Goal: Information Seeking & Learning: Compare options

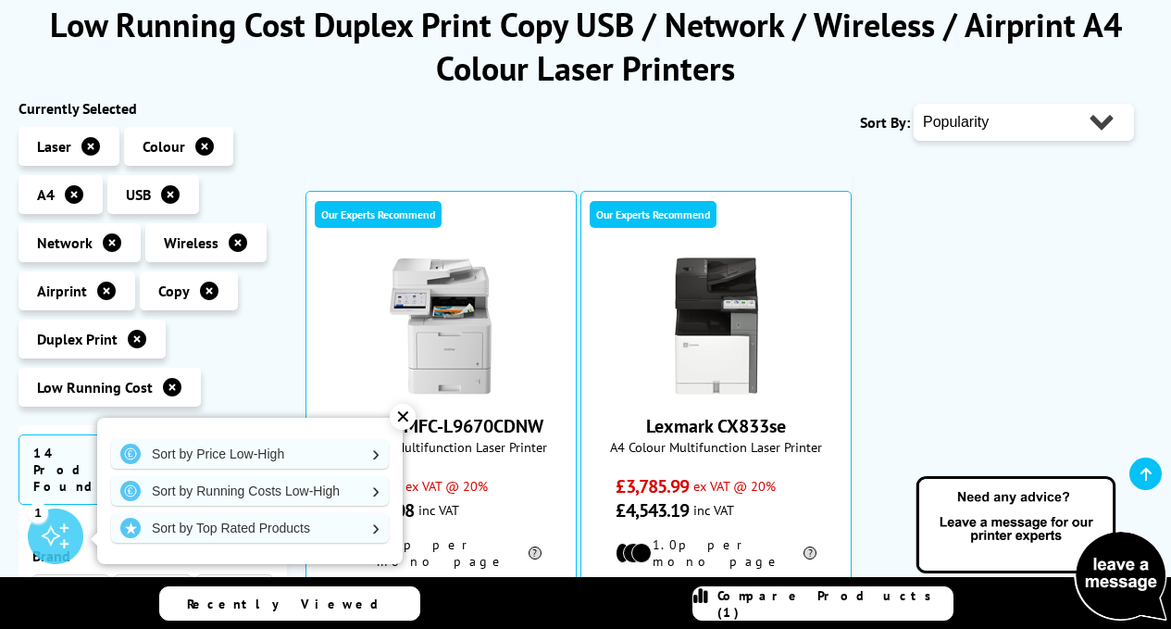
scroll to position [185, 0]
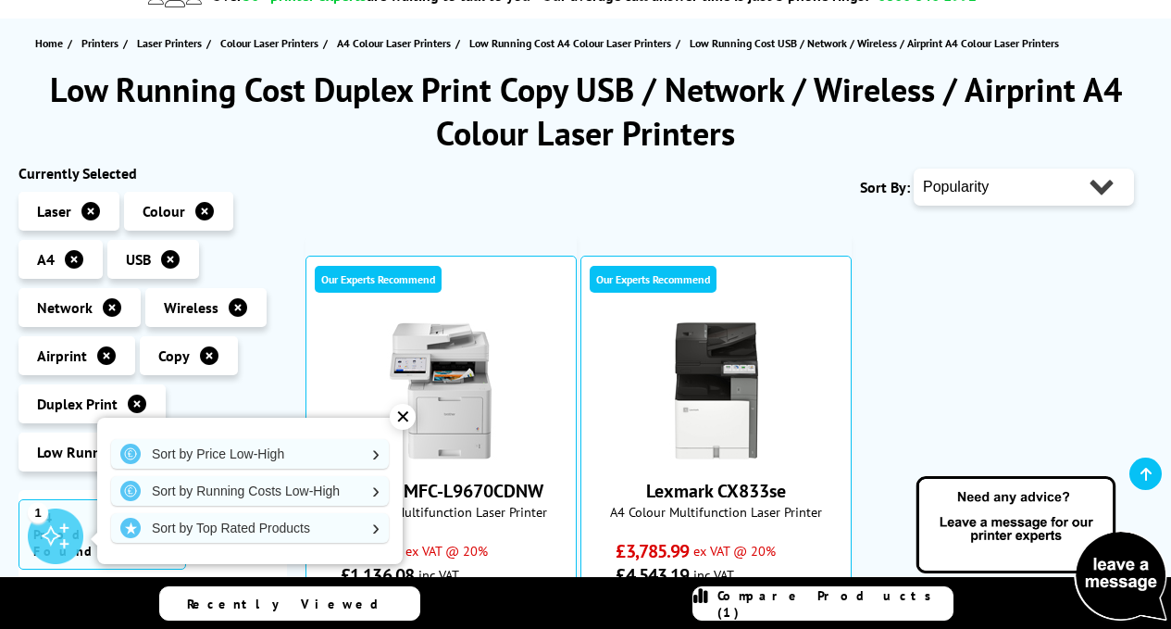
click at [1098, 187] on select "Popularity Rating Price - Low to High Price - High to Low Running Costs - Low t…" at bounding box center [1024, 186] width 220 height 37
select select "Price Ascending"
click at [914, 168] on select "Popularity Rating Price - Low to High Price - High to Low Running Costs - Low t…" at bounding box center [1024, 186] width 220 height 37
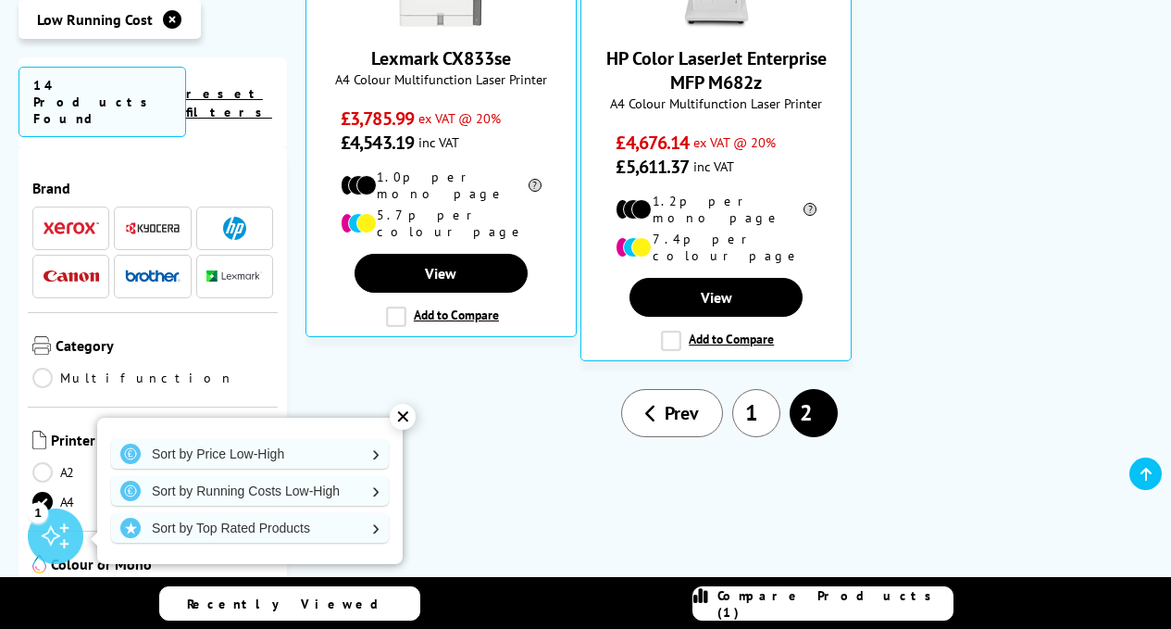
scroll to position [648, 0]
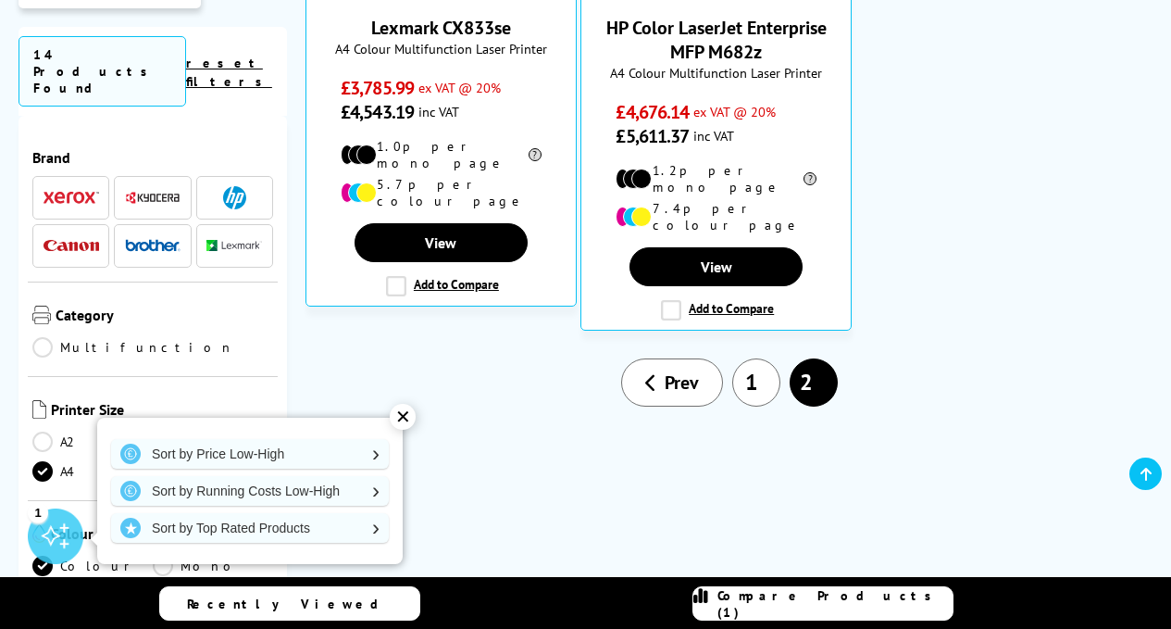
click at [682, 370] on span "Prev" at bounding box center [682, 382] width 34 height 24
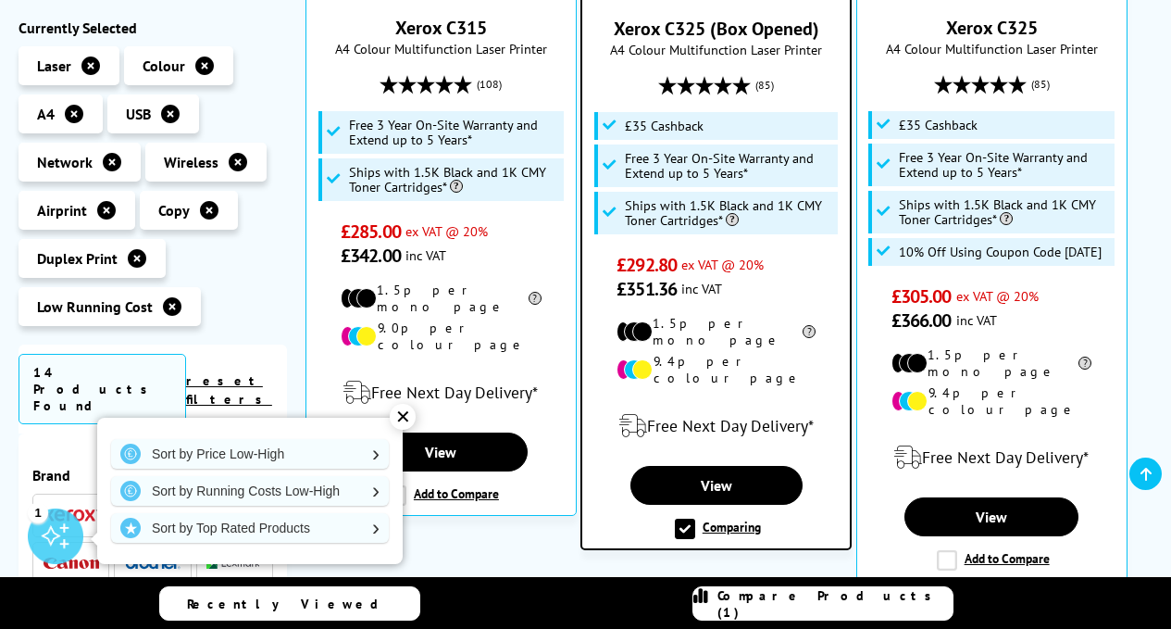
scroll to position [741, 0]
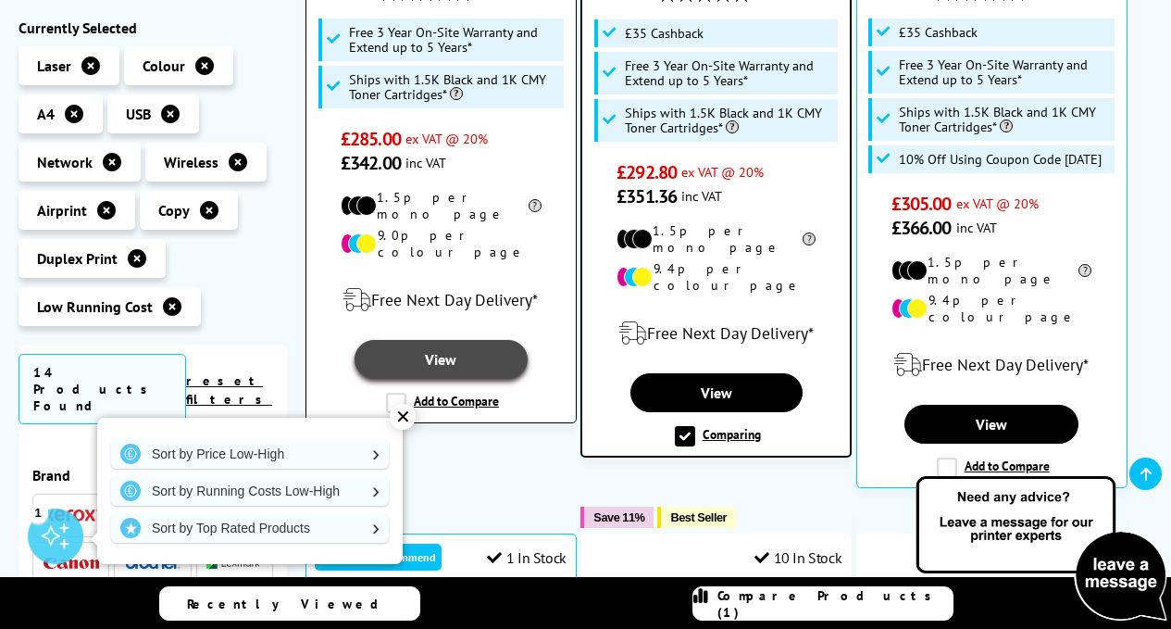
click at [495, 340] on link "View" at bounding box center [441, 359] width 173 height 39
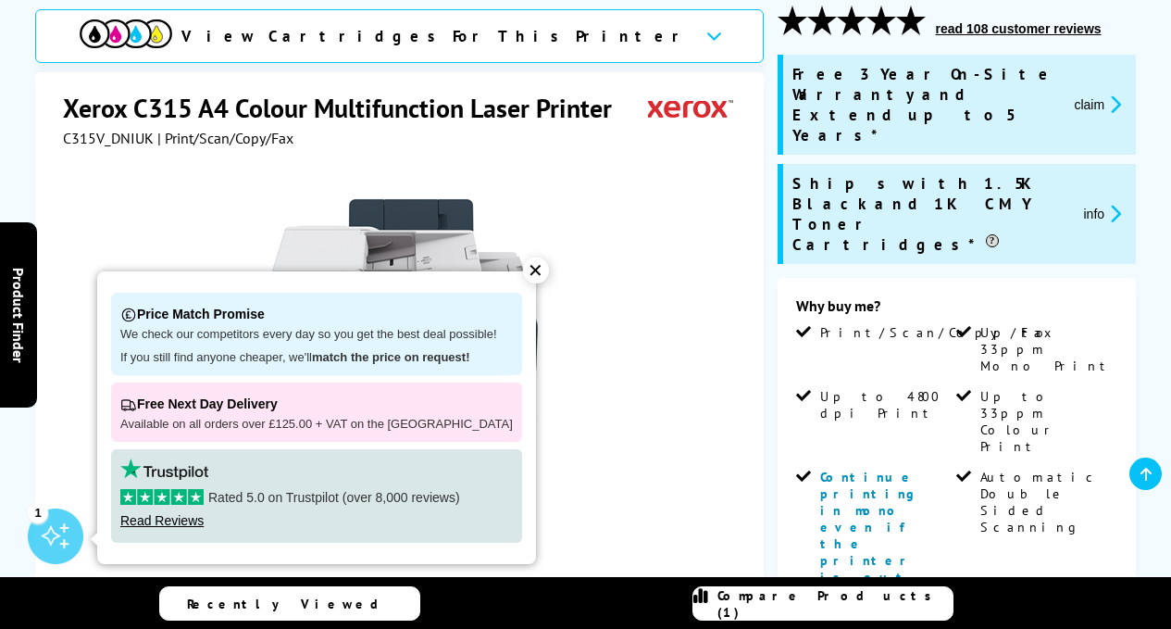
scroll to position [278, 0]
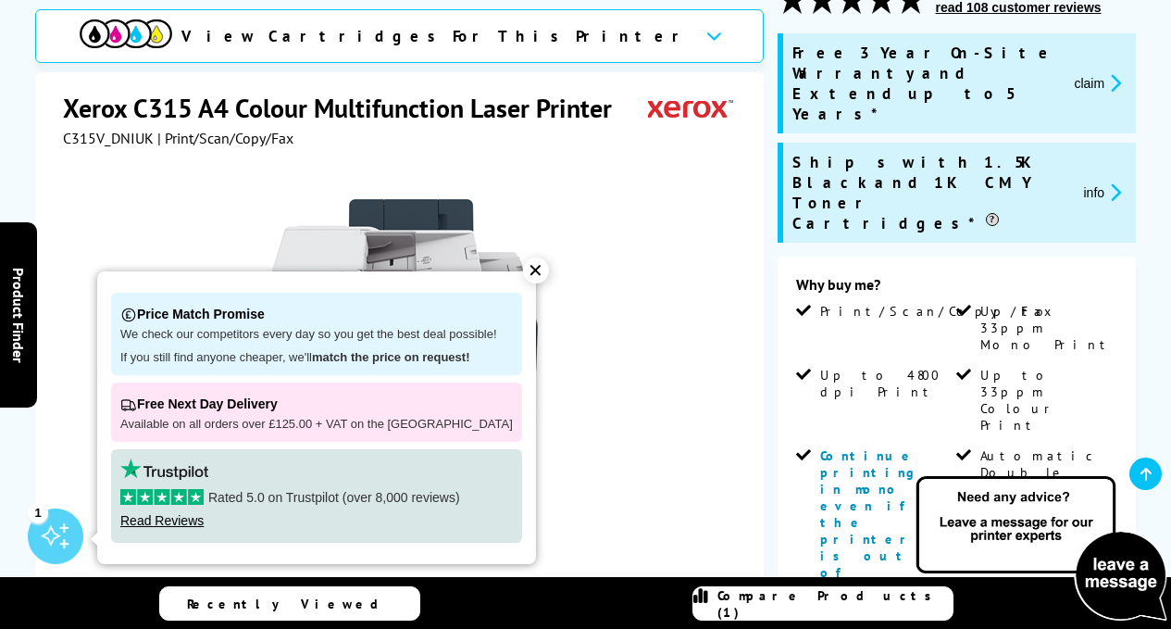
click at [523, 271] on div "✕" at bounding box center [536, 270] width 26 height 26
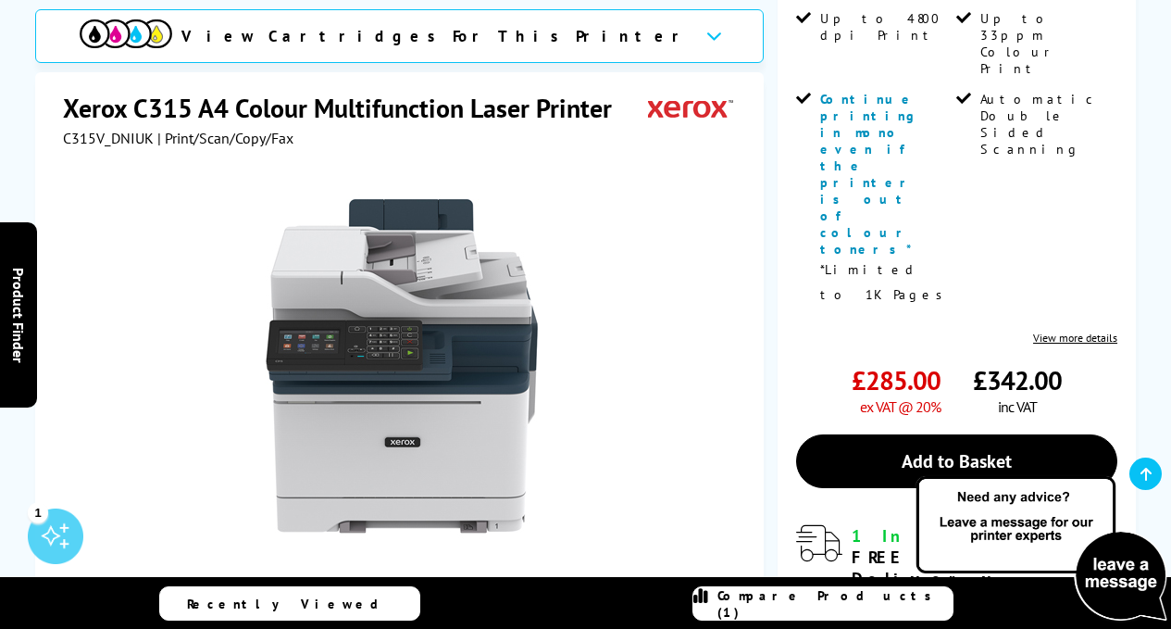
scroll to position [741, 0]
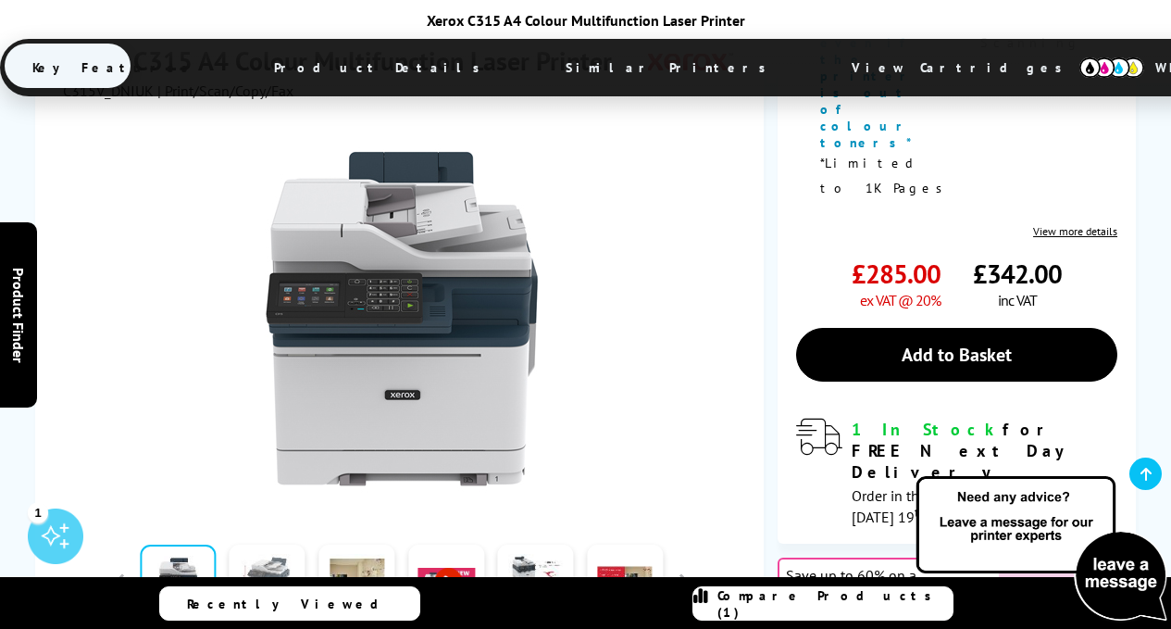
click at [291, 543] on link at bounding box center [268, 582] width 76 height 79
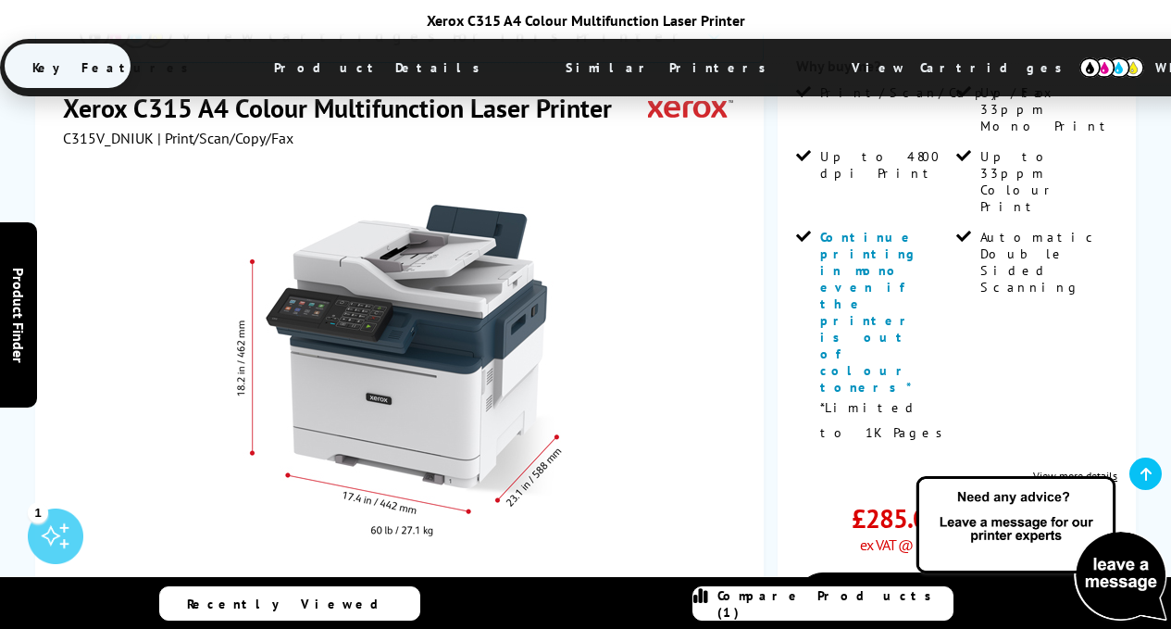
scroll to position [463, 0]
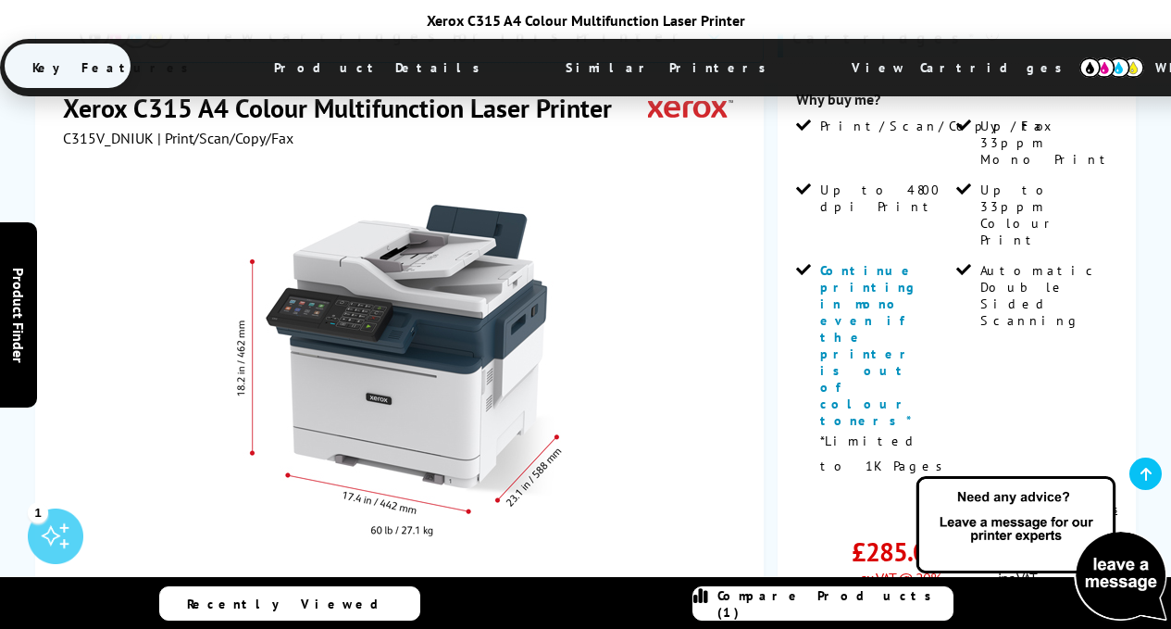
click at [379, 592] on link at bounding box center [356, 631] width 76 height 79
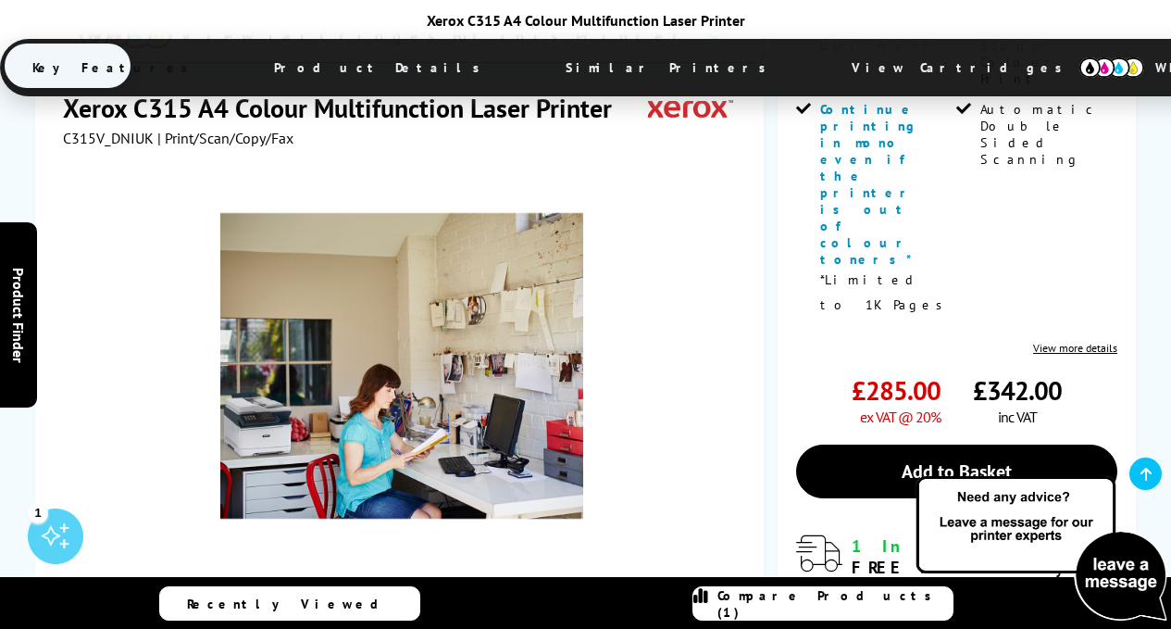
scroll to position [648, 0]
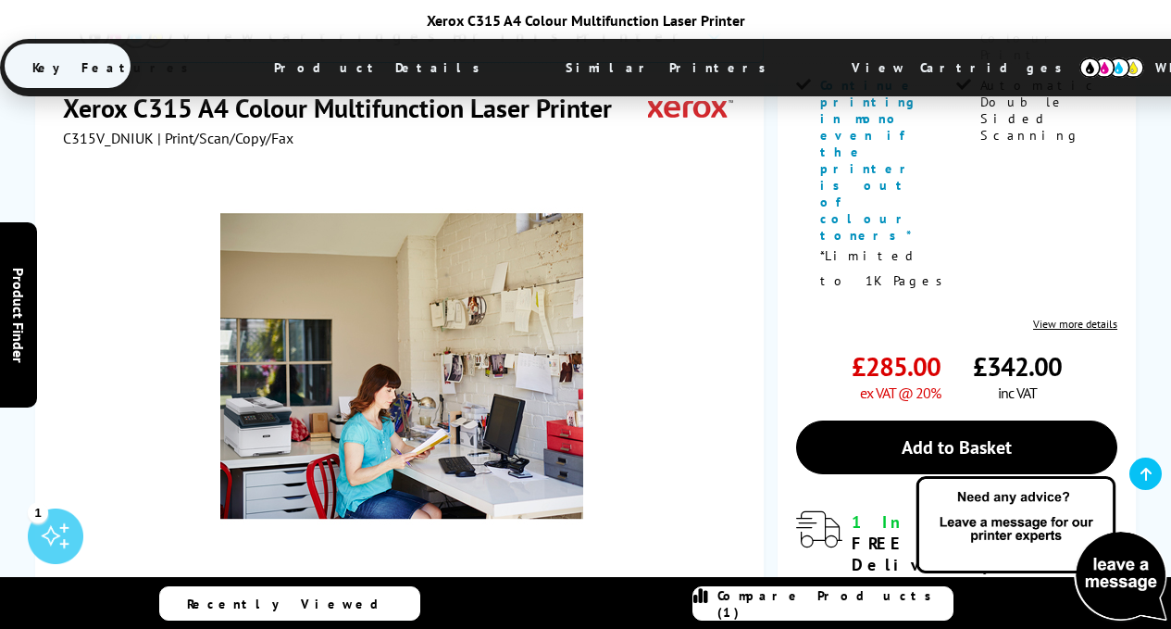
click at [459, 592] on link at bounding box center [446, 631] width 76 height 79
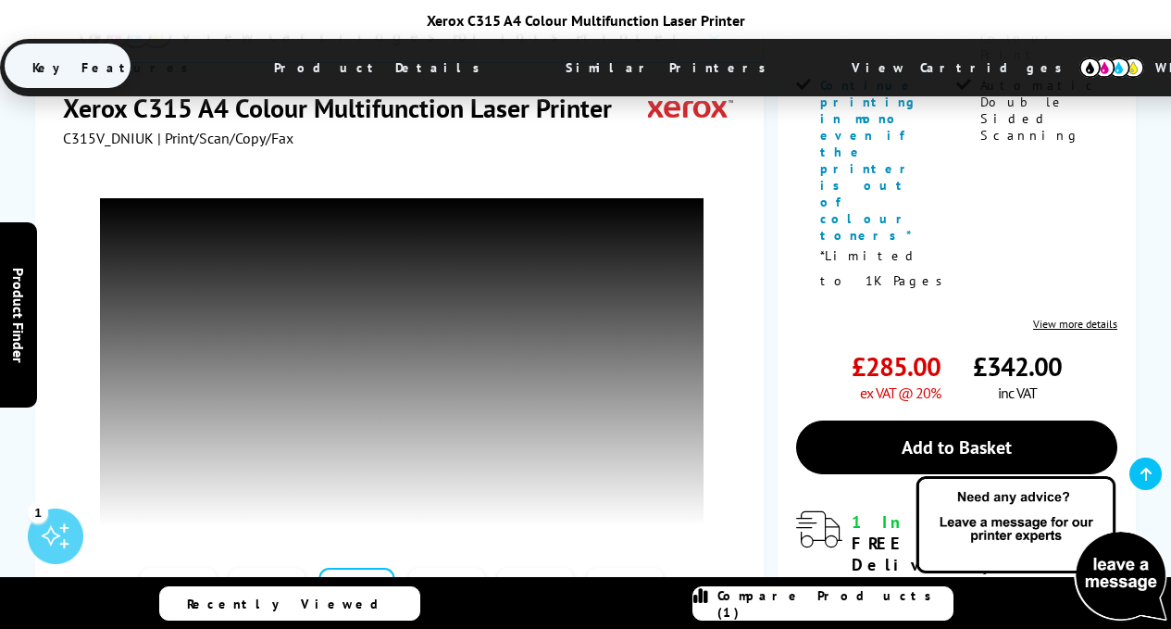
click at [546, 567] on link at bounding box center [536, 606] width 76 height 79
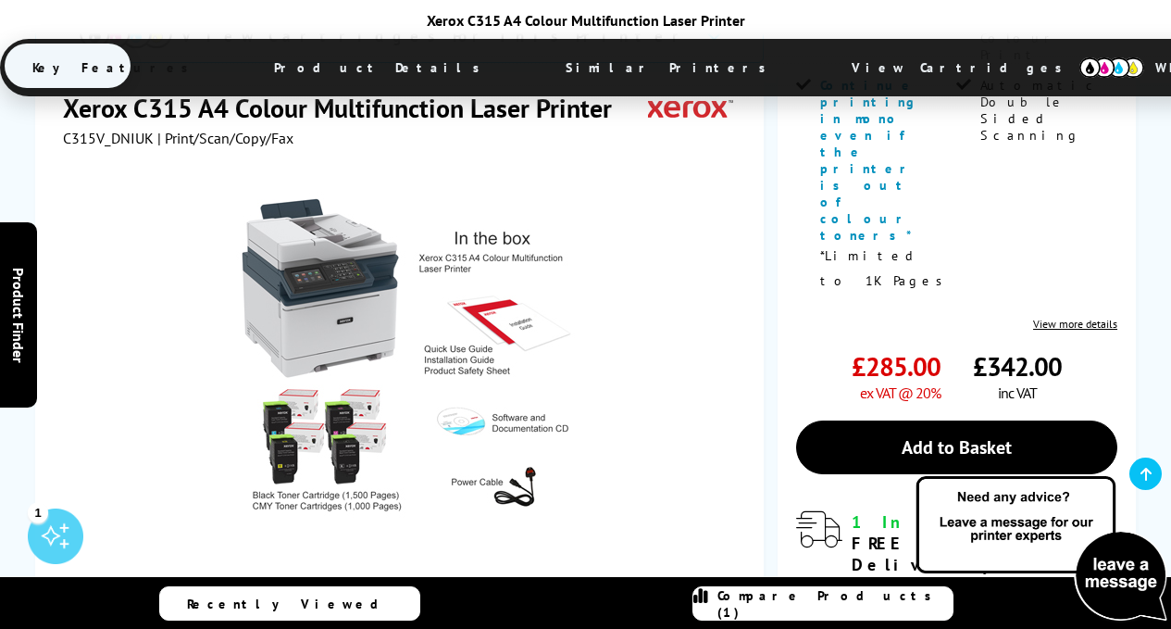
click at [611, 592] on link at bounding box center [625, 631] width 76 height 79
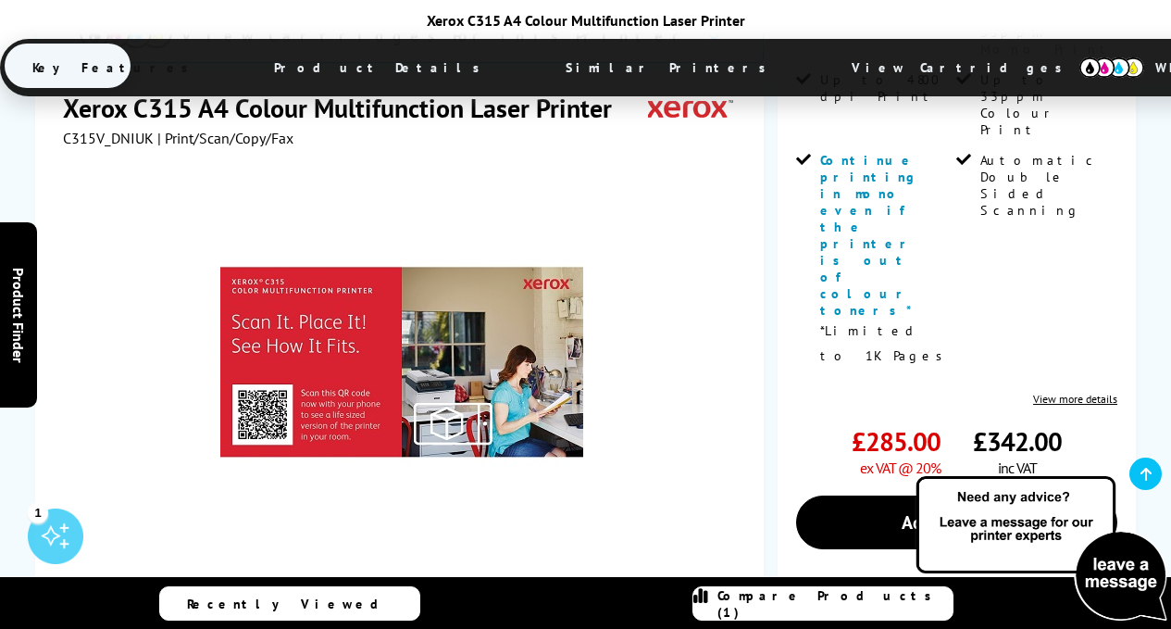
scroll to position [555, 0]
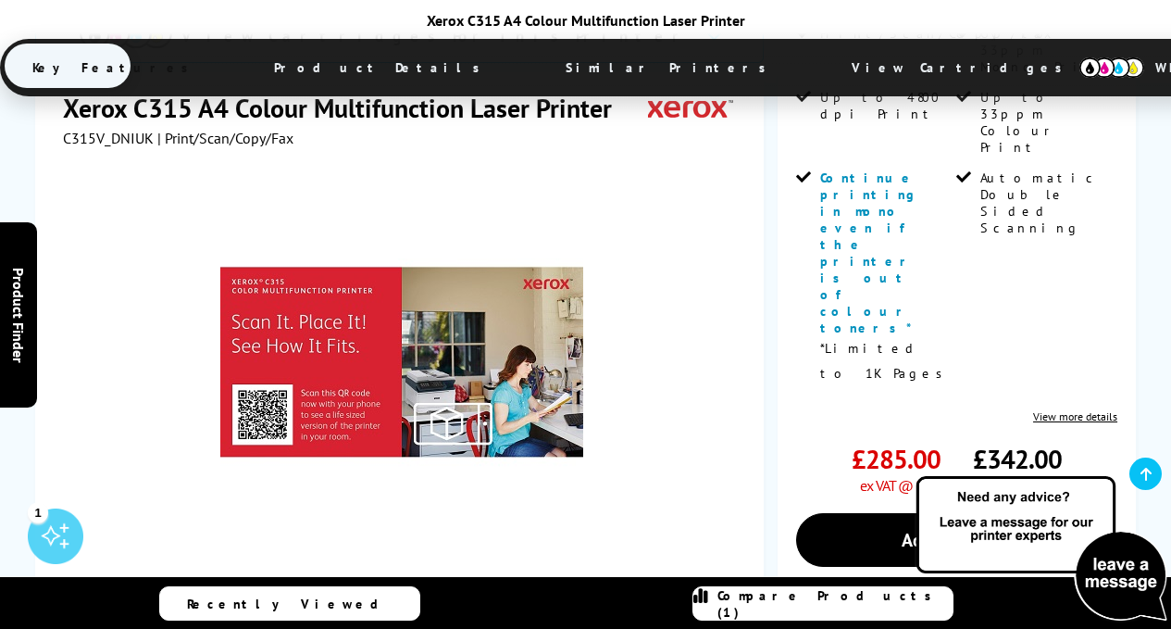
click at [680, 617] on button "button" at bounding box center [684, 631] width 28 height 28
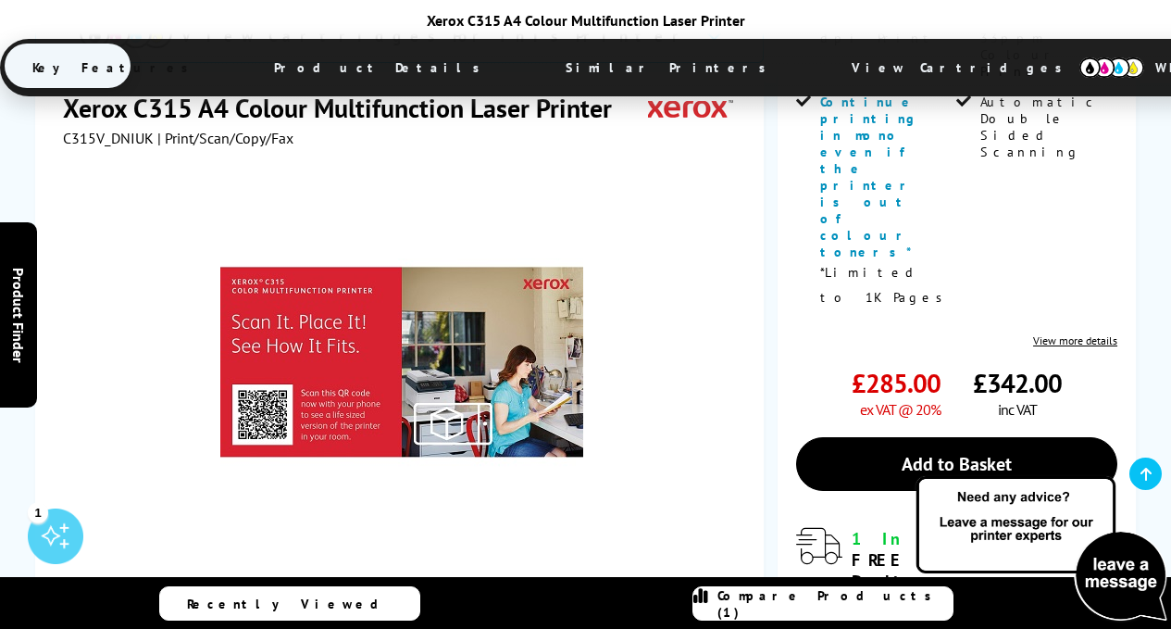
scroll to position [648, 0]
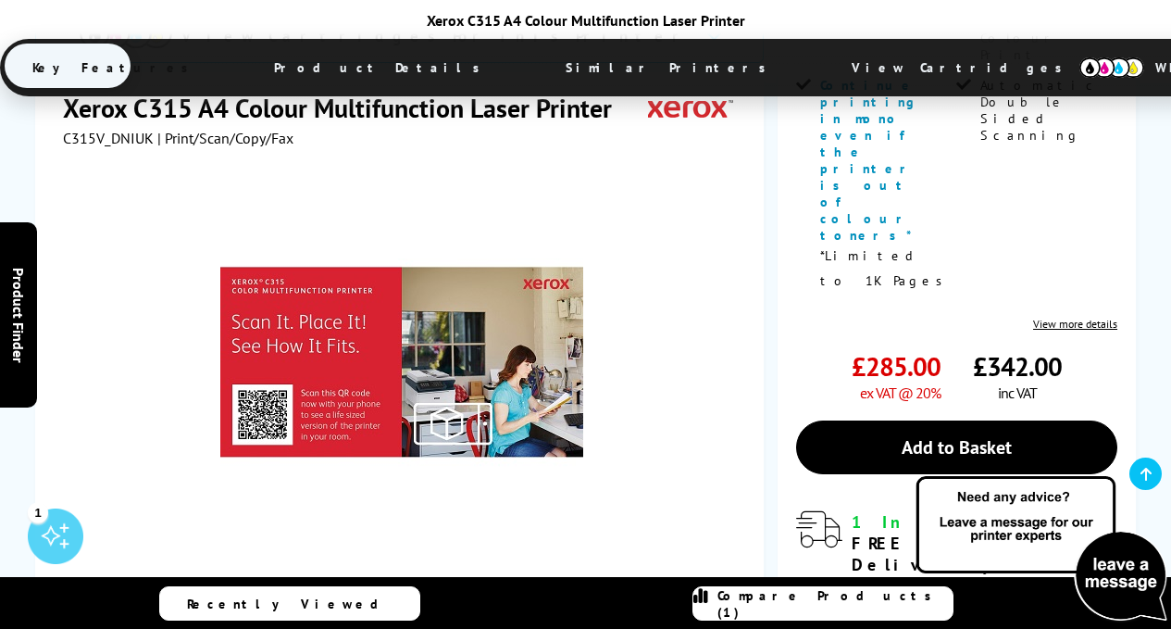
click at [360, 592] on link at bounding box center [356, 631] width 76 height 79
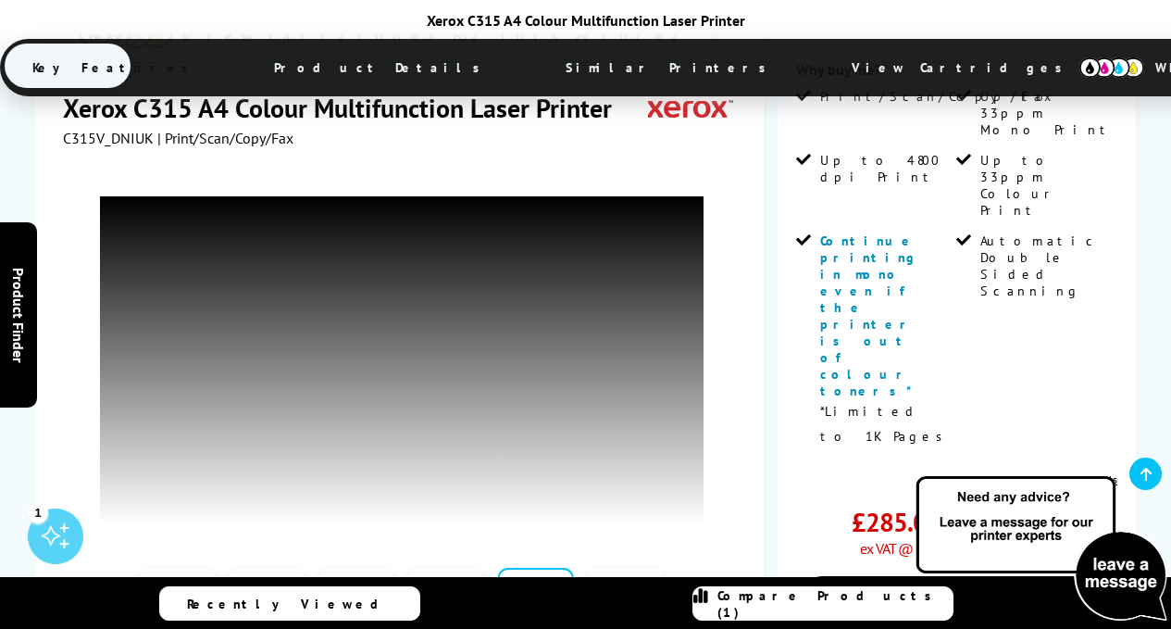
scroll to position [463, 0]
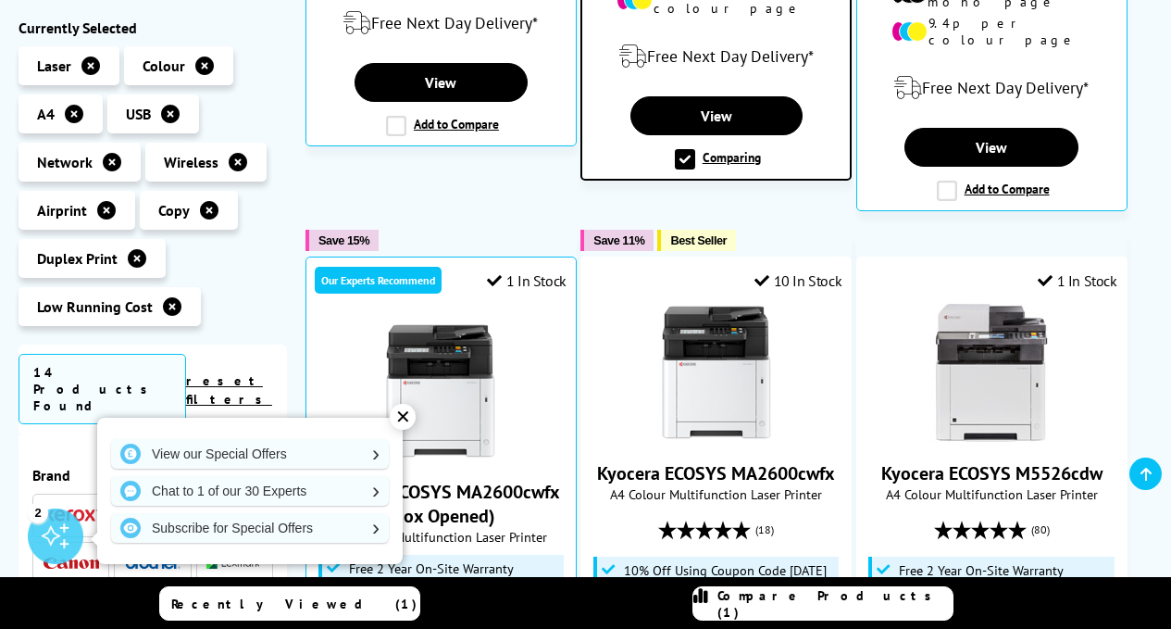
scroll to position [1018, 0]
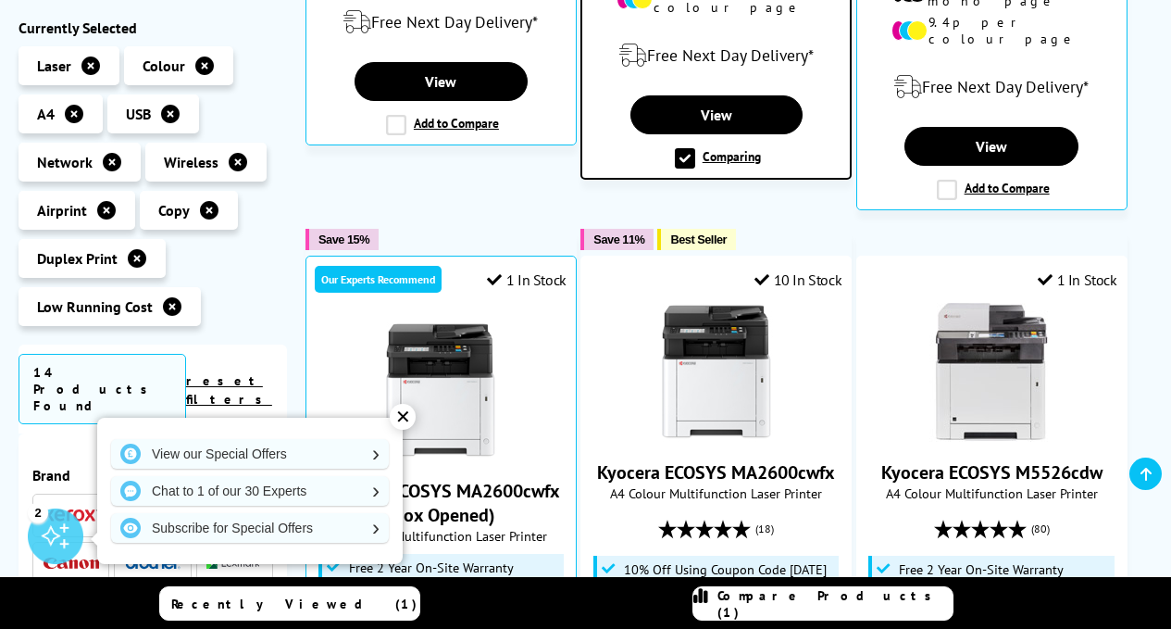
click at [406, 418] on div "✕" at bounding box center [403, 417] width 26 height 26
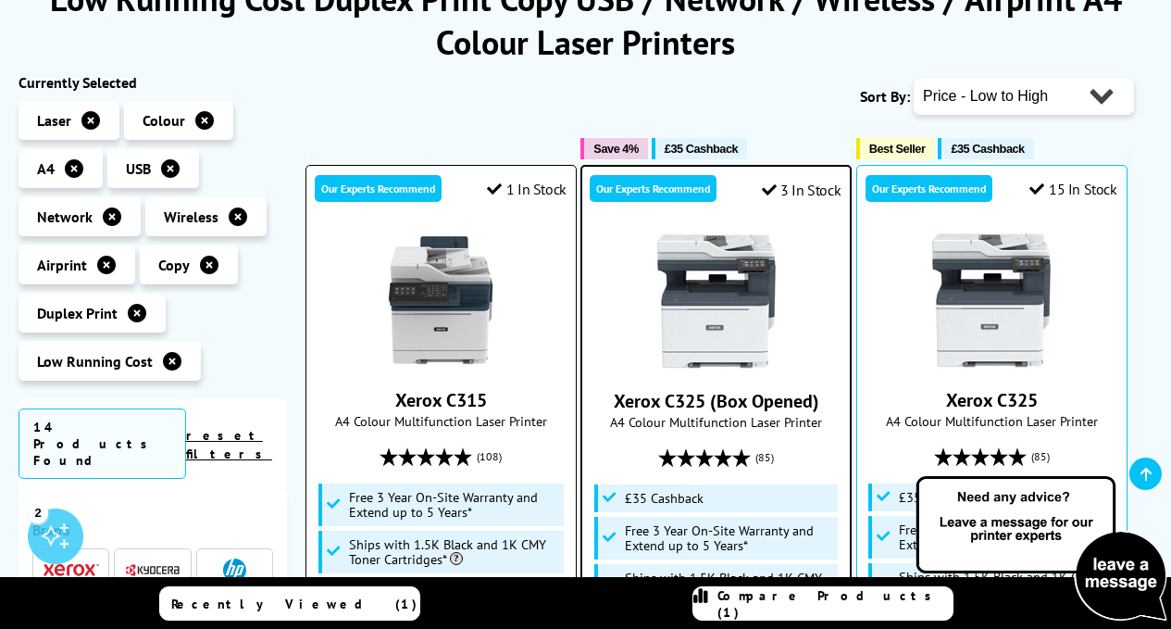
scroll to position [278, 0]
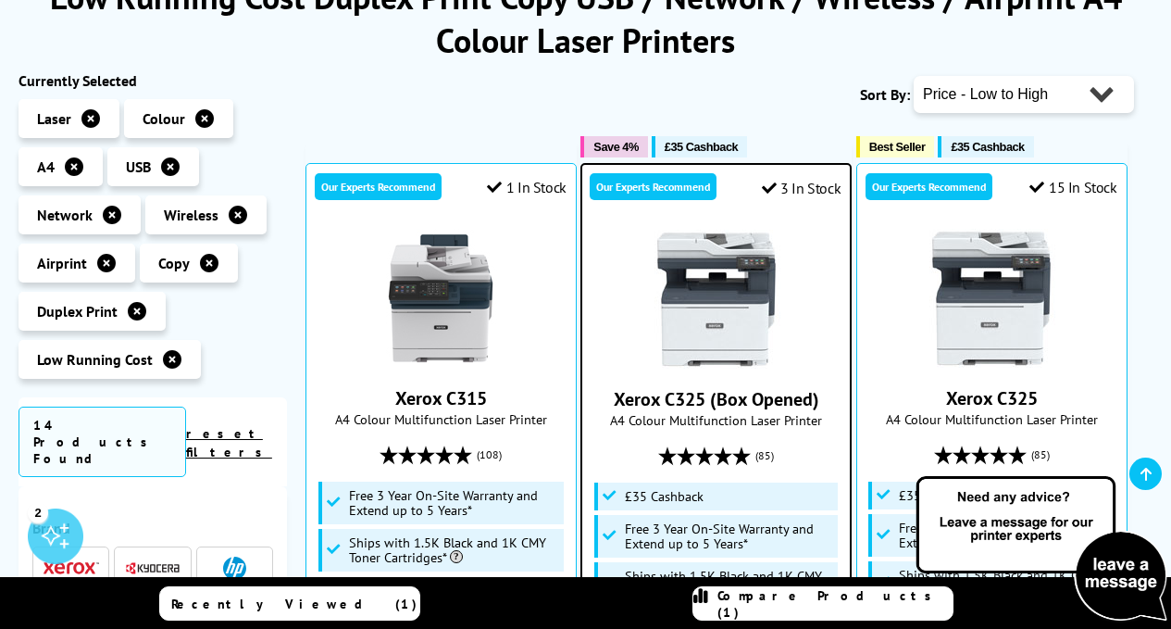
click at [207, 260] on icon at bounding box center [209, 263] width 19 height 19
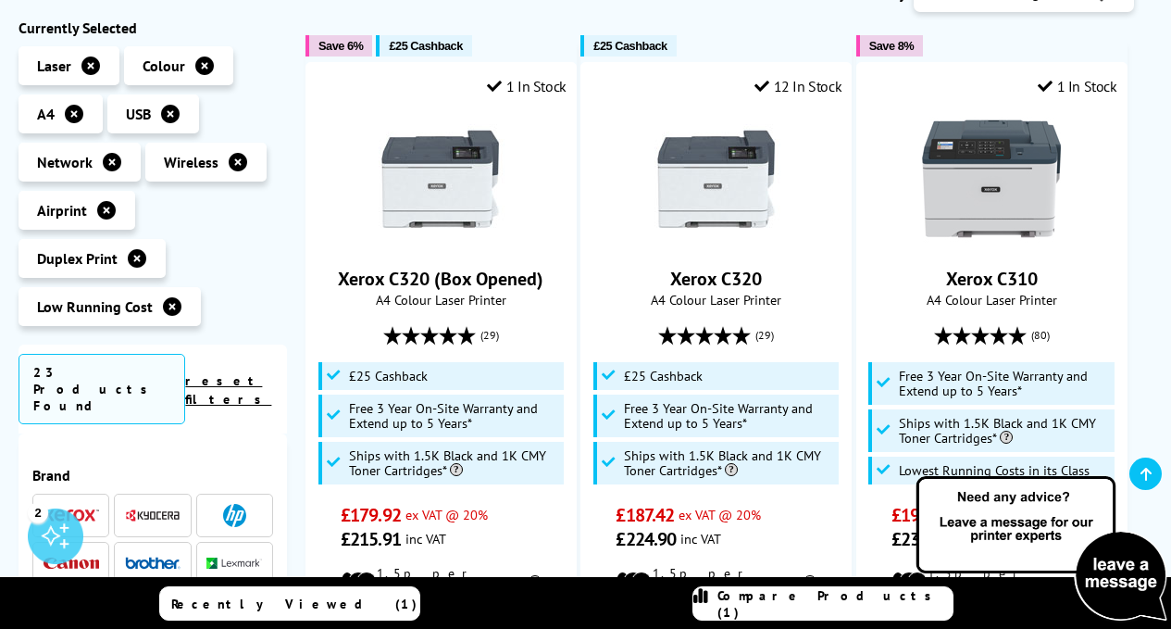
scroll to position [370, 0]
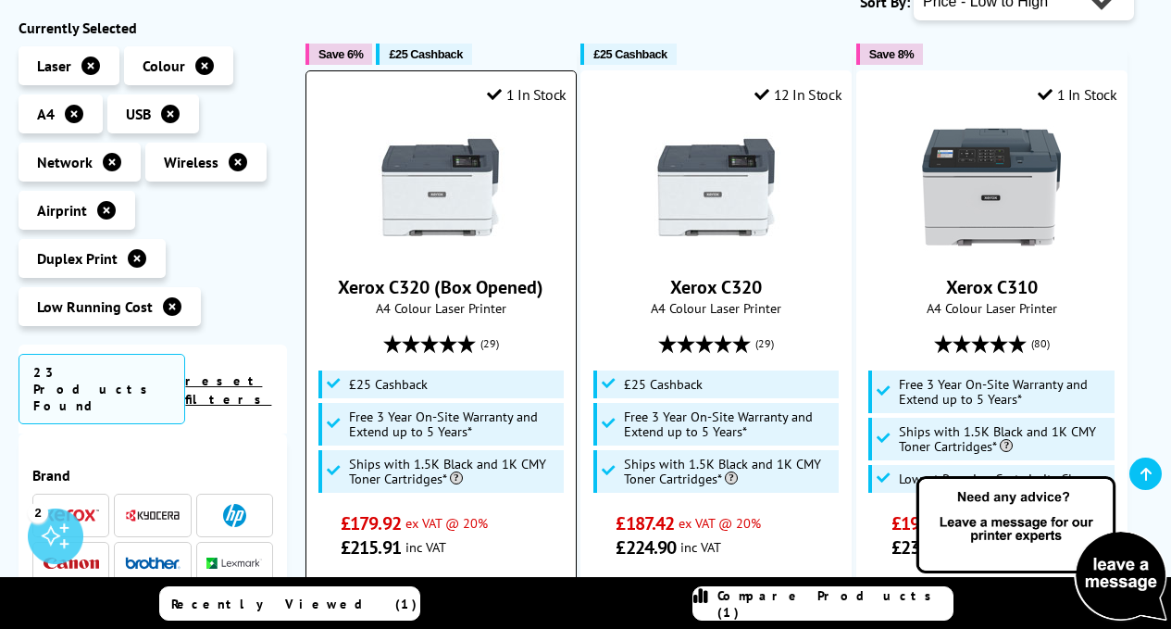
click at [447, 201] on img at bounding box center [440, 187] width 139 height 139
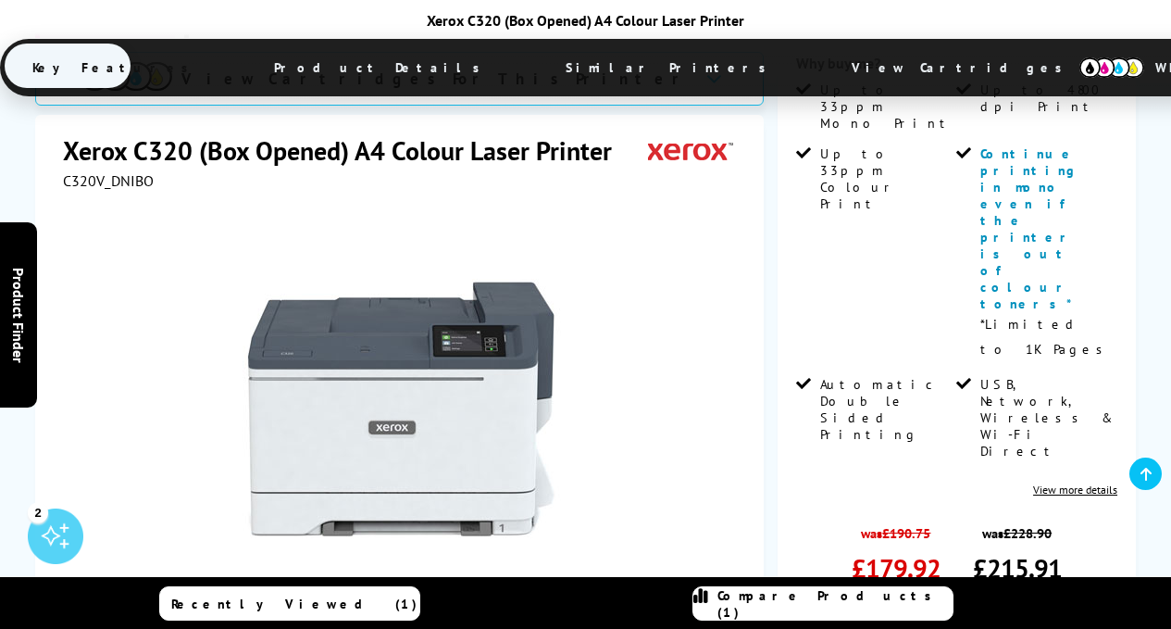
scroll to position [555, 0]
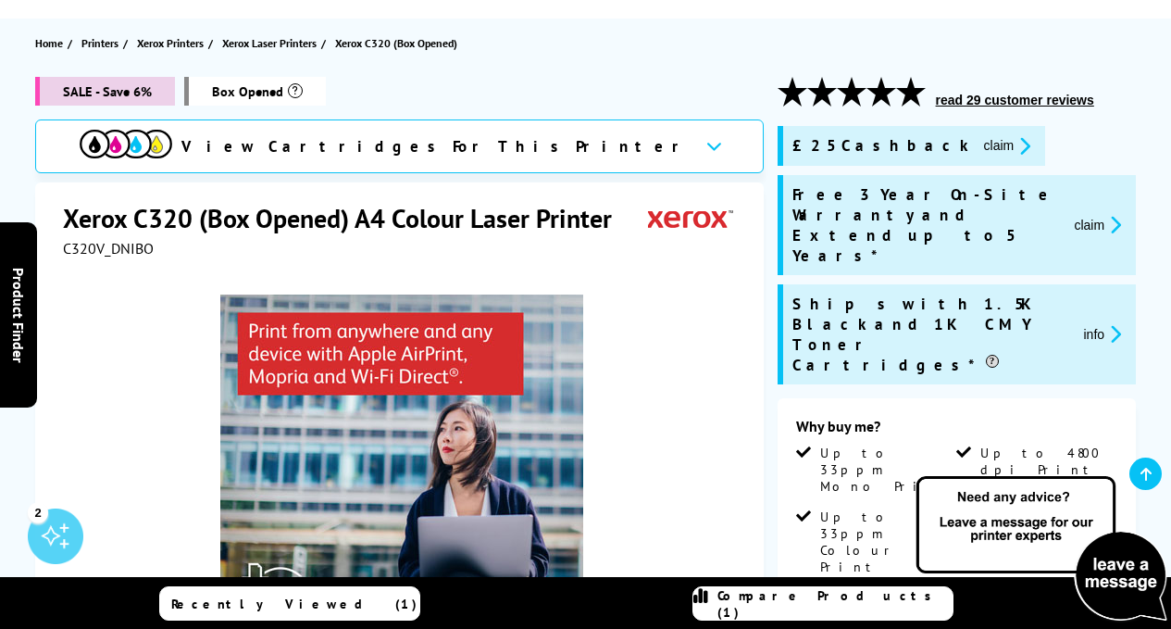
scroll to position [0, 0]
